Goal: Browse casually: Explore the website without a specific task or goal

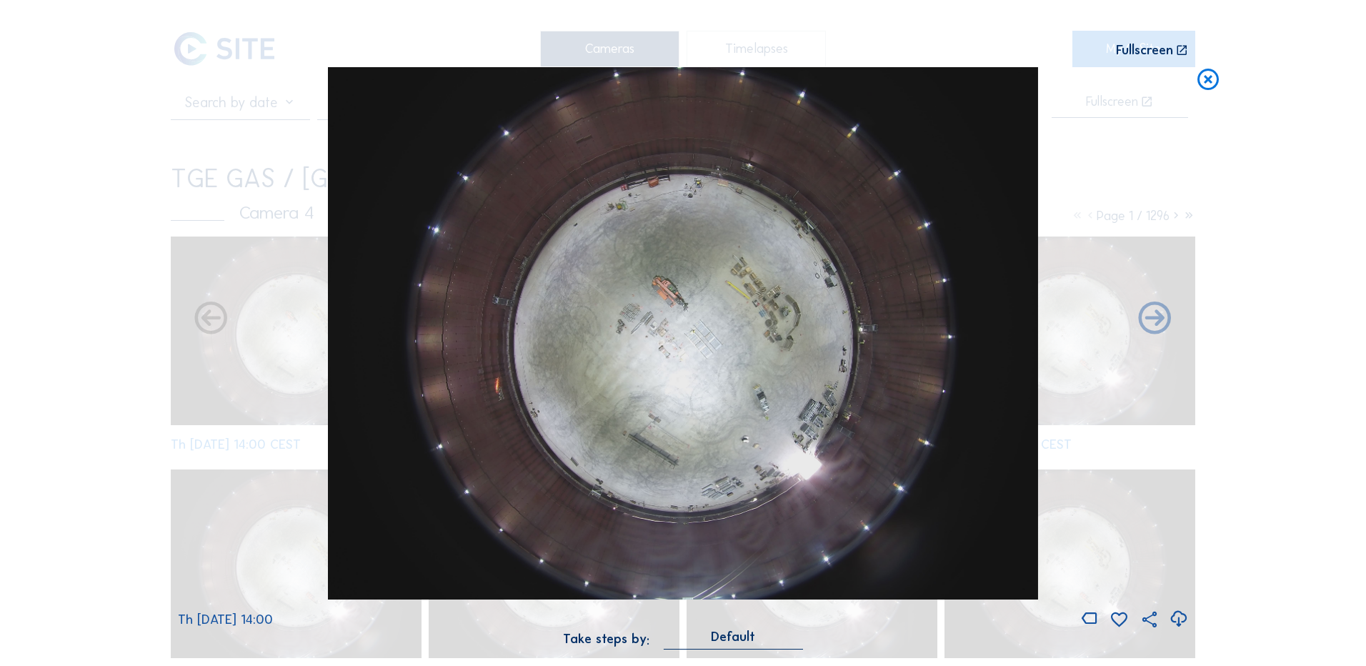
click at [1210, 80] on icon at bounding box center [1208, 80] width 26 height 26
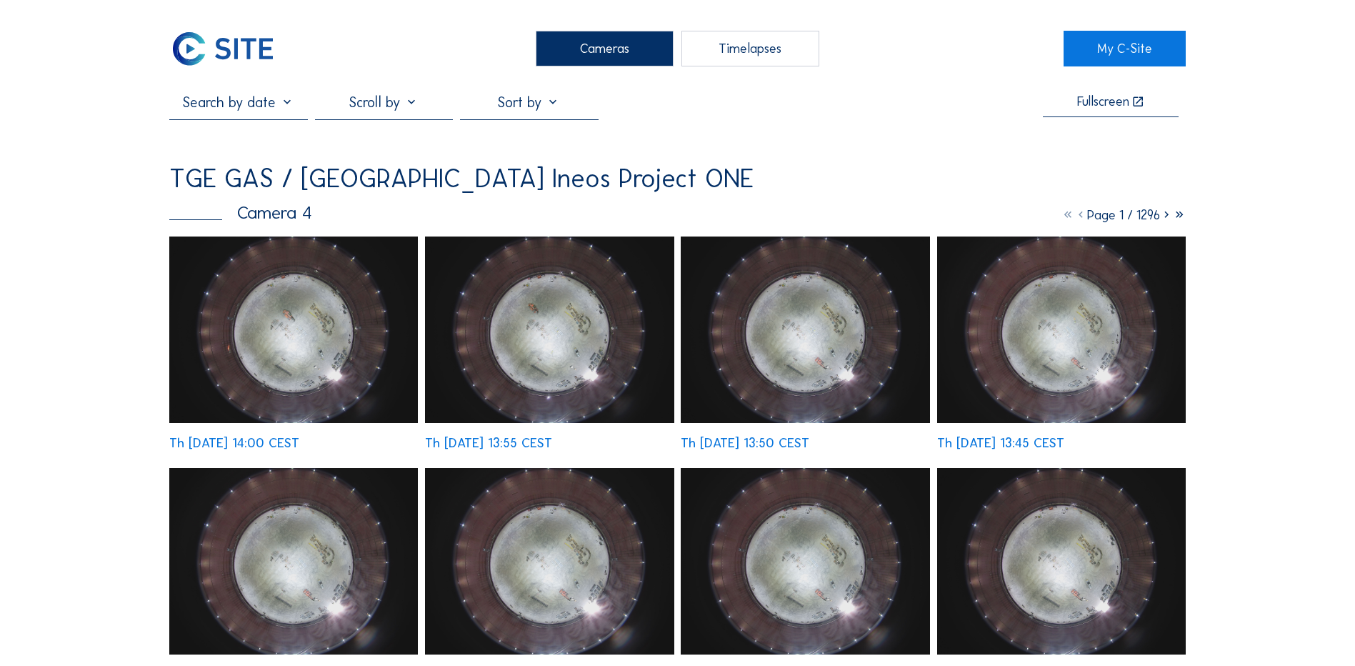
click at [629, 41] on div "Cameras" at bounding box center [605, 49] width 138 height 36
click at [579, 58] on div "Cameras" at bounding box center [605, 49] width 138 height 36
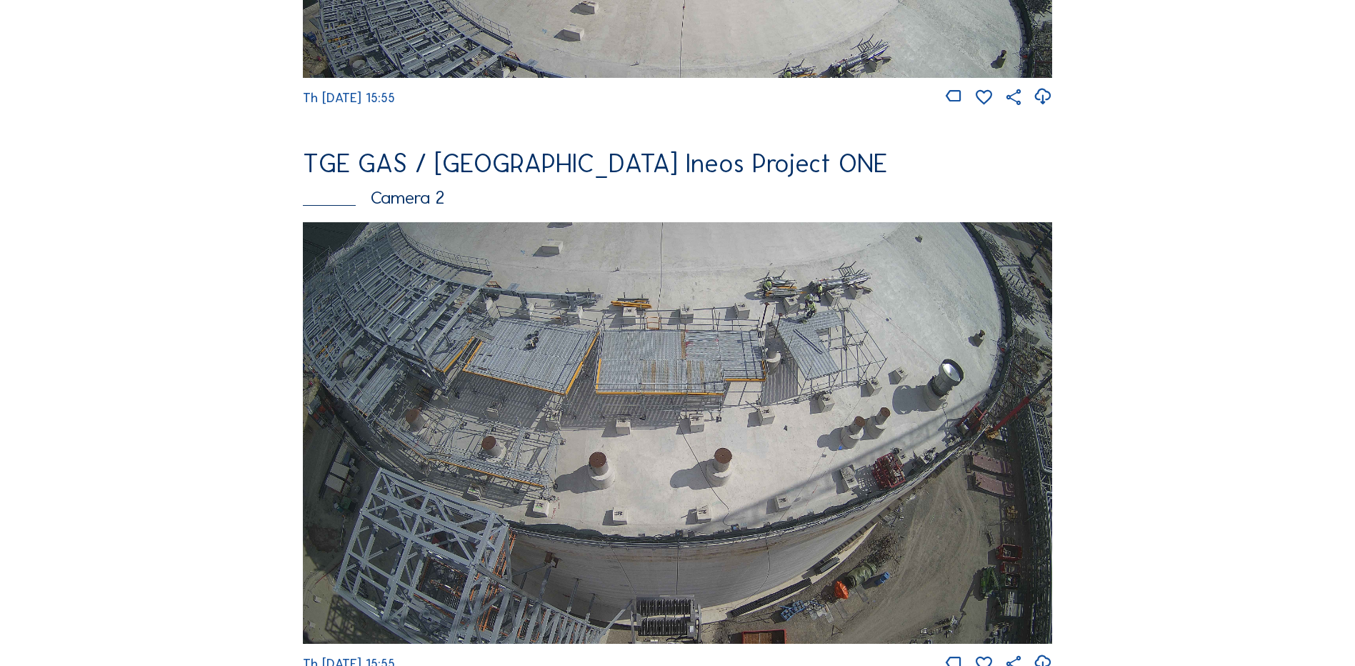
scroll to position [571, 0]
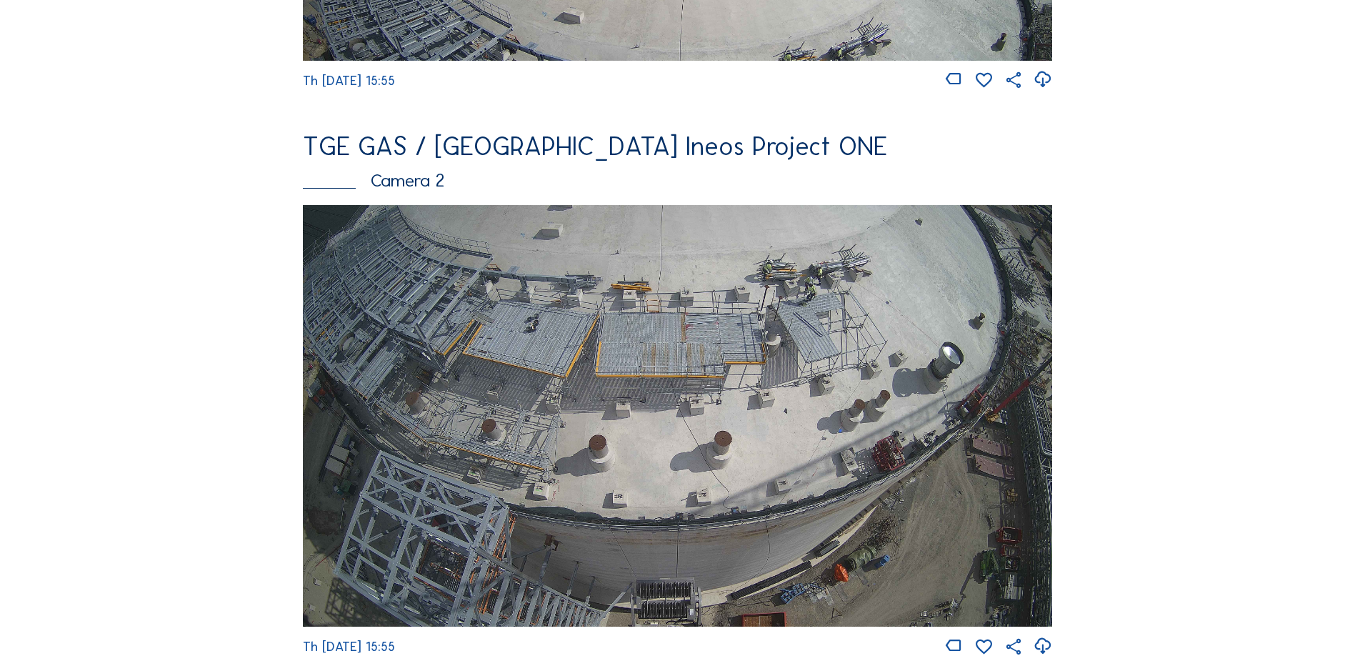
click at [707, 359] on img at bounding box center [677, 415] width 749 height 421
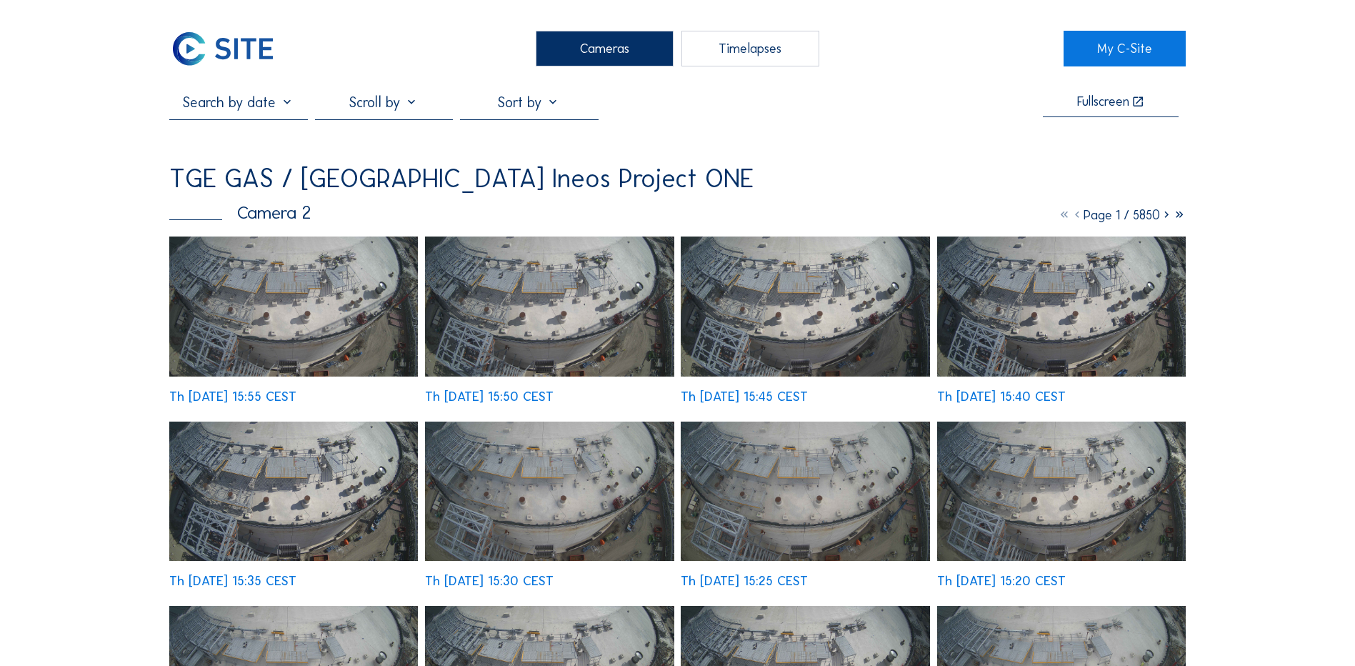
click at [308, 294] on img at bounding box center [293, 306] width 249 height 140
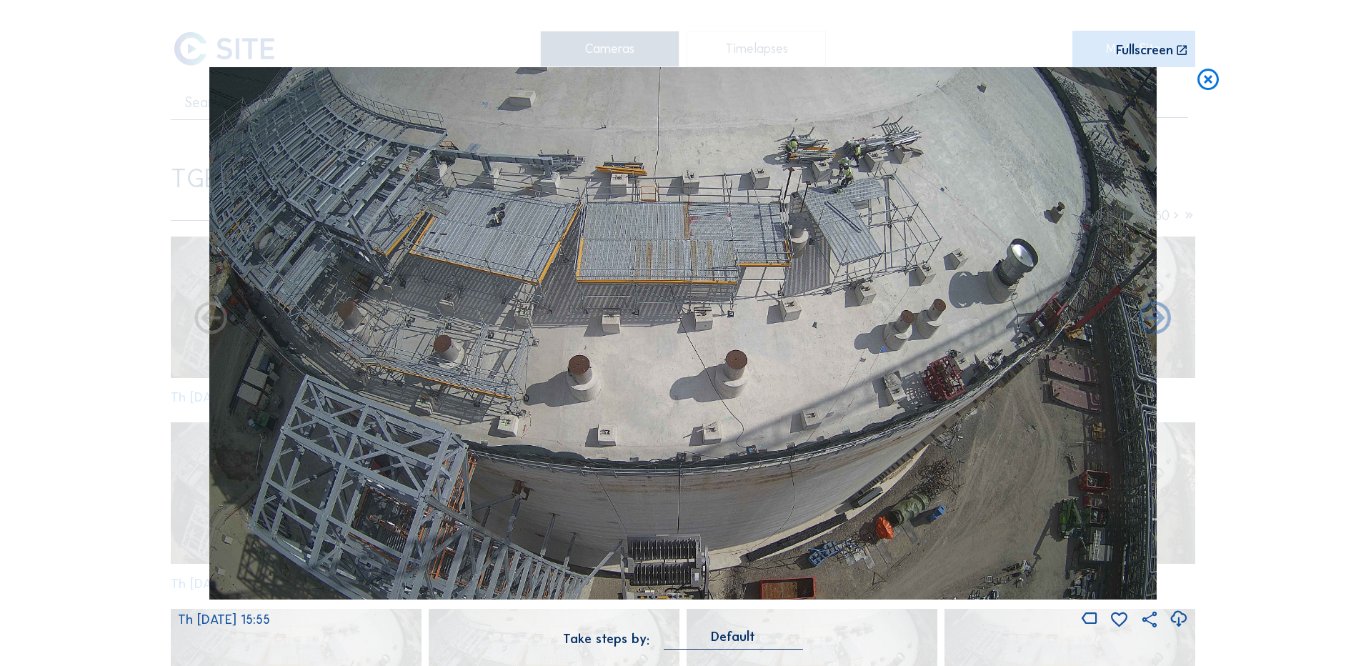
click at [1207, 77] on icon at bounding box center [1208, 80] width 26 height 26
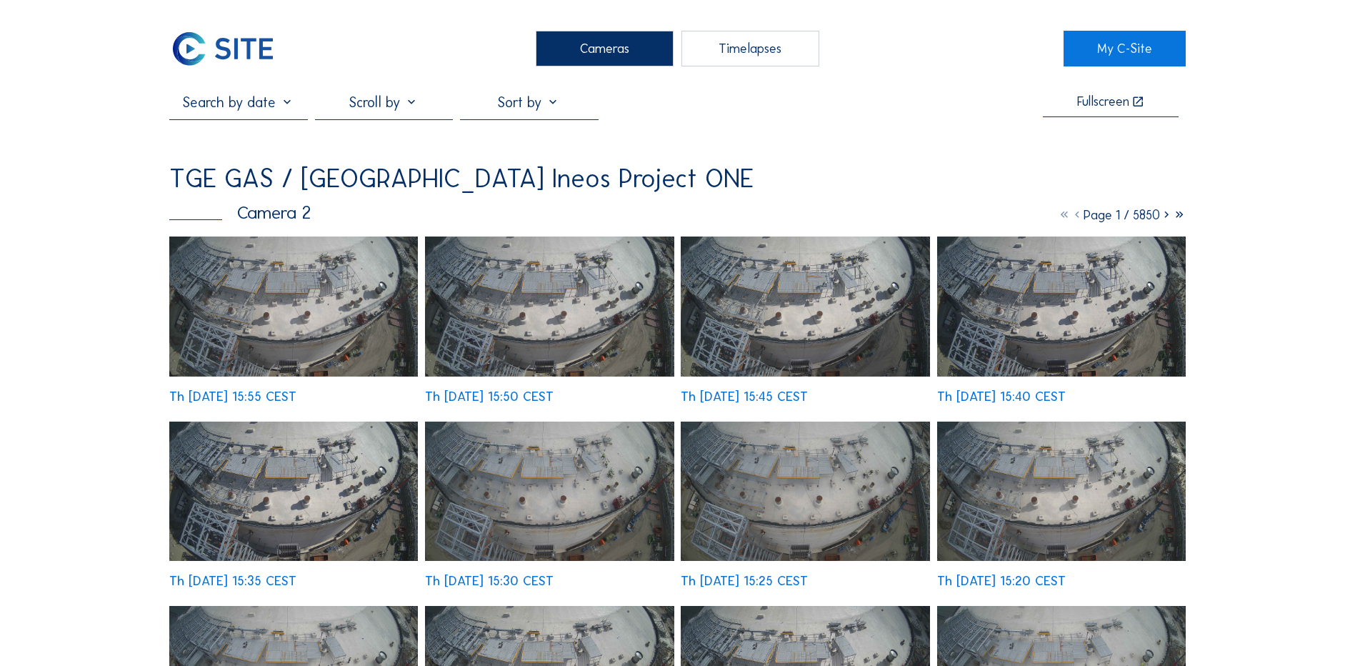
click at [581, 51] on div "Cameras" at bounding box center [605, 49] width 138 height 36
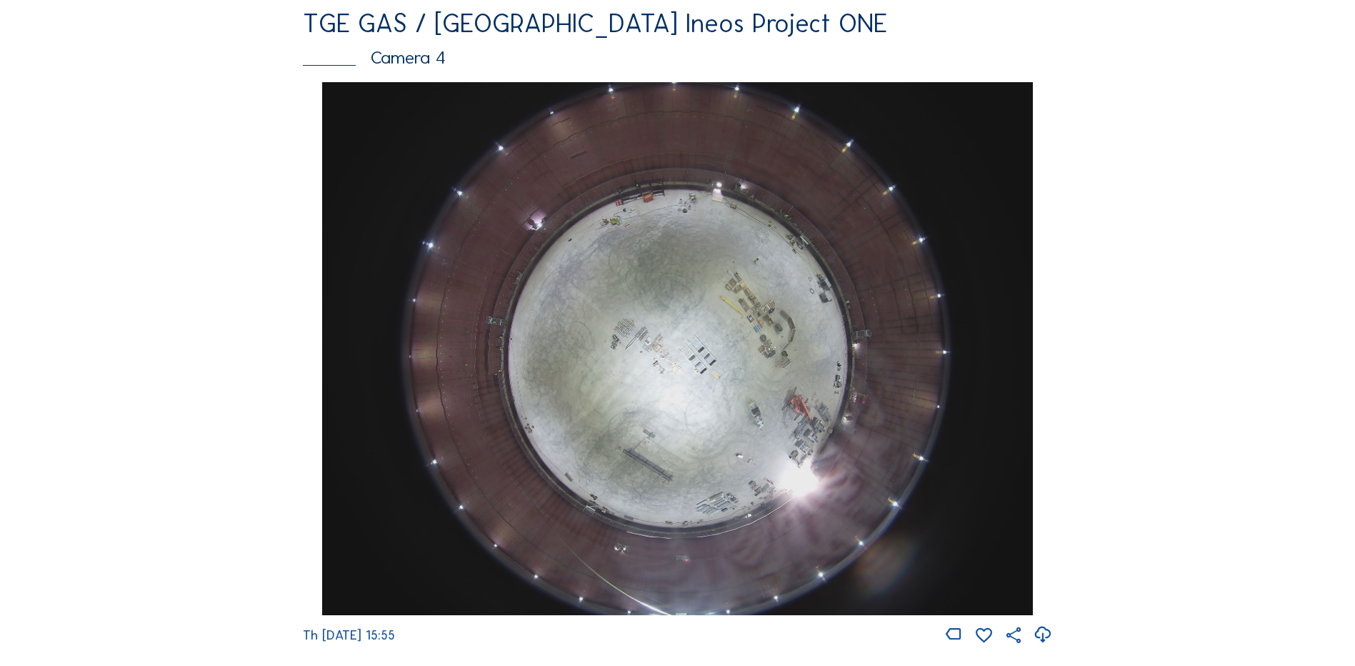
scroll to position [1286, 0]
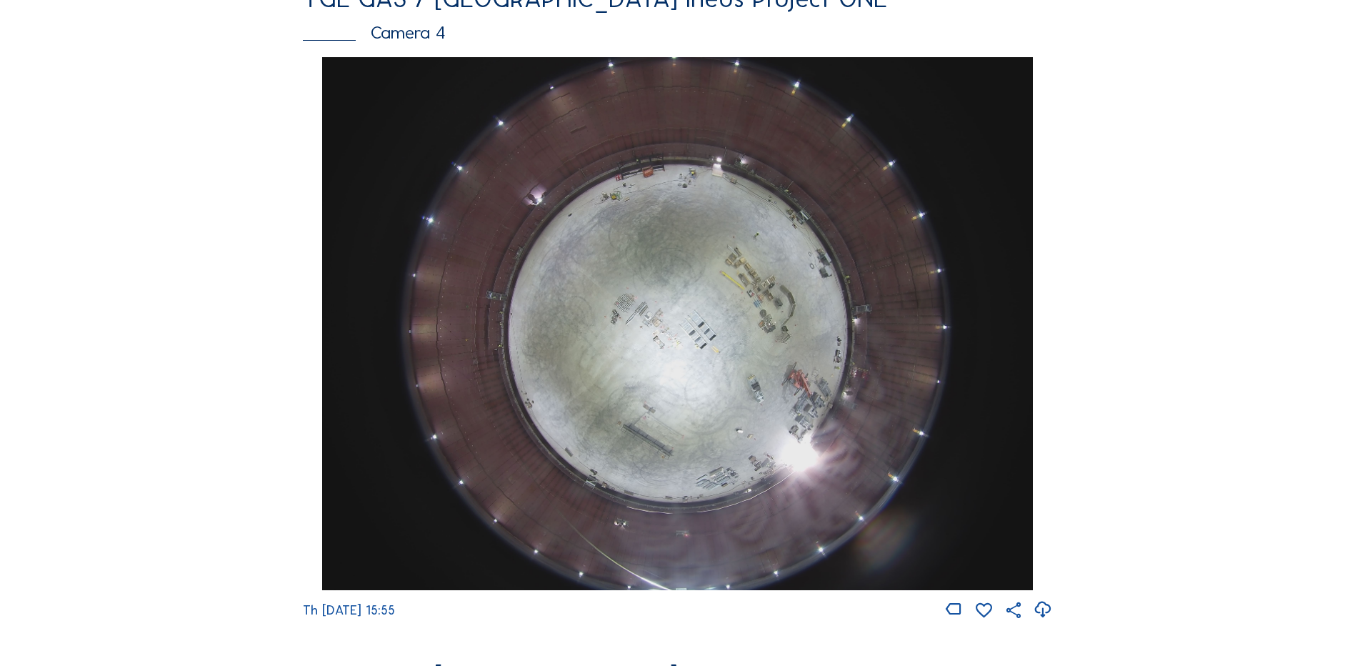
click at [646, 364] on img at bounding box center [677, 323] width 710 height 533
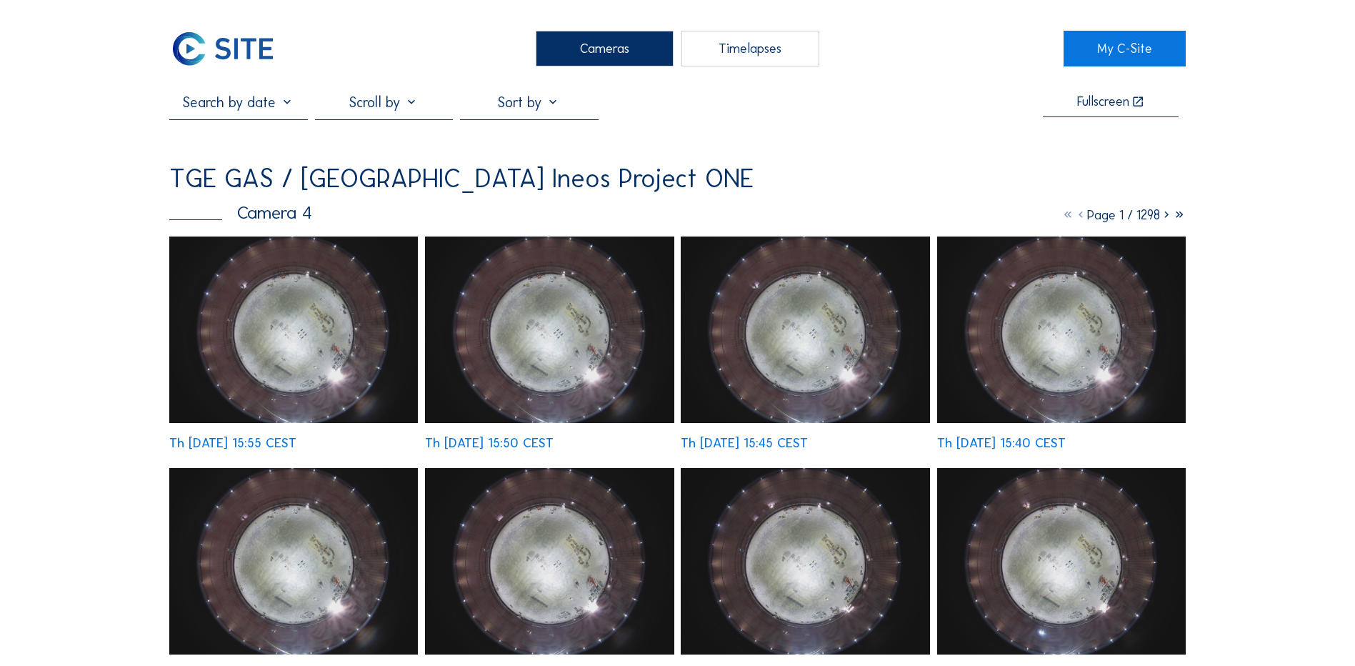
click at [239, 332] on img at bounding box center [293, 329] width 249 height 186
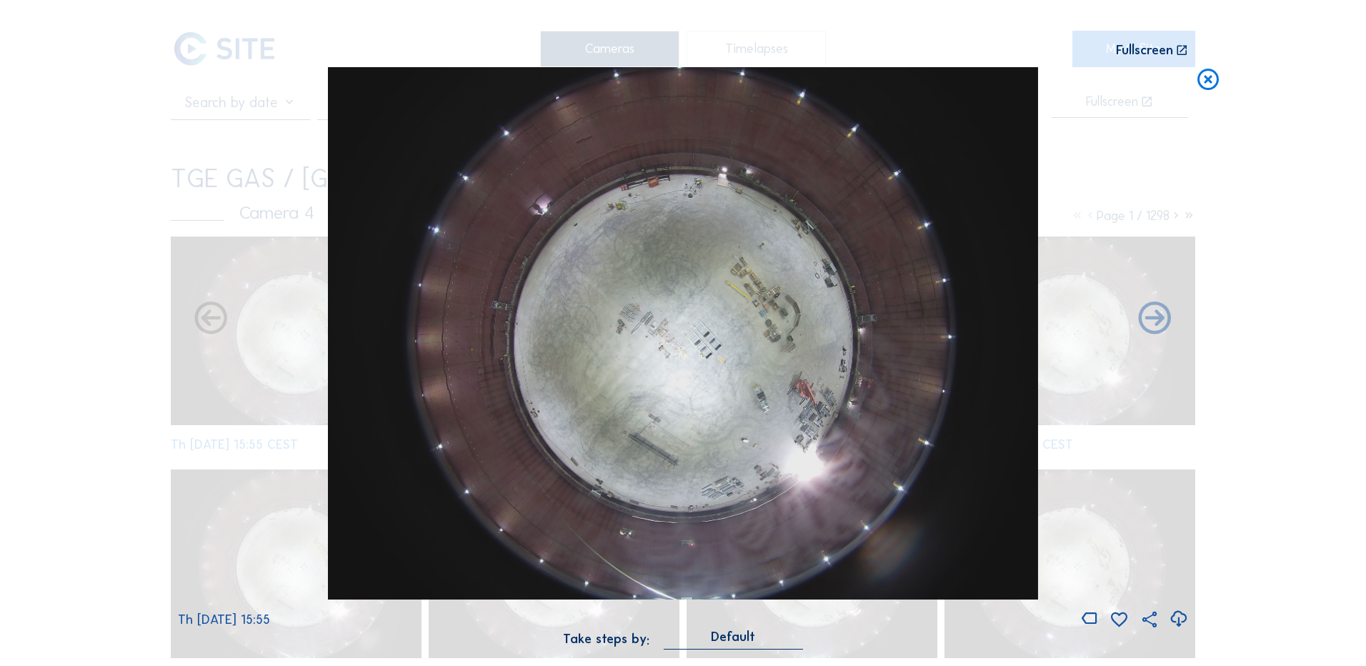
click at [1182, 617] on icon at bounding box center [1178, 619] width 19 height 24
click at [131, 231] on div "Scroll to travel through time | Press 'Alt' Button + Scroll to Zoom | Click and…" at bounding box center [683, 333] width 1366 height 666
click at [1201, 83] on icon at bounding box center [1208, 80] width 26 height 26
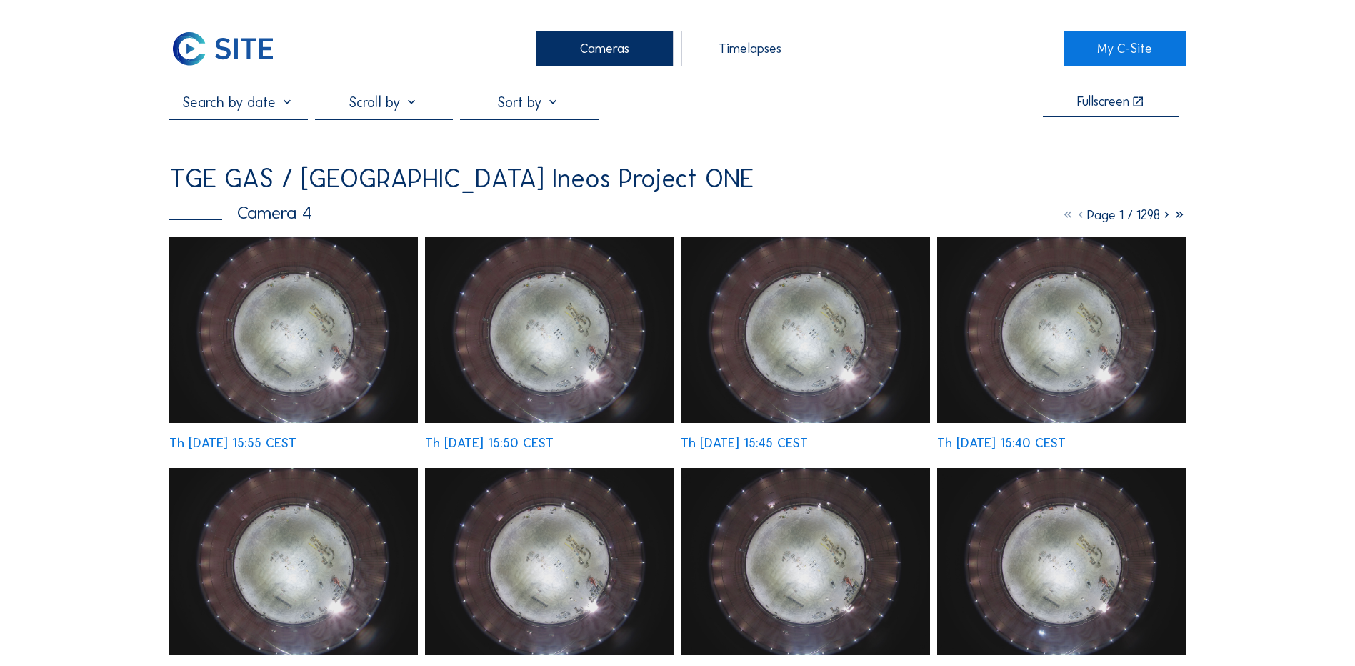
click at [577, 44] on div "Cameras" at bounding box center [605, 49] width 138 height 36
